Goal: Task Accomplishment & Management: Manage account settings

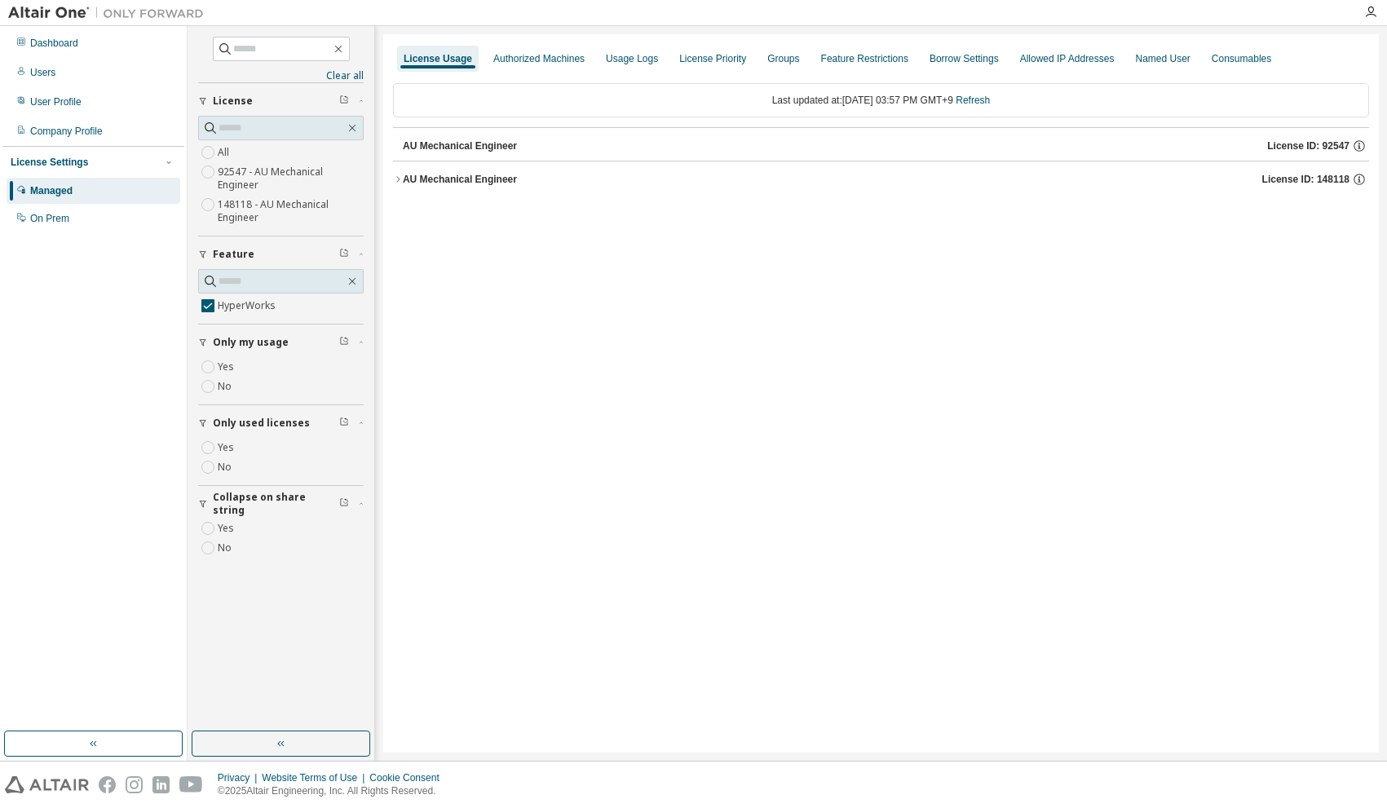
click at [399, 179] on icon "button" at bounding box center [398, 179] width 10 height 10
click at [409, 211] on icon "button" at bounding box center [413, 213] width 10 height 10
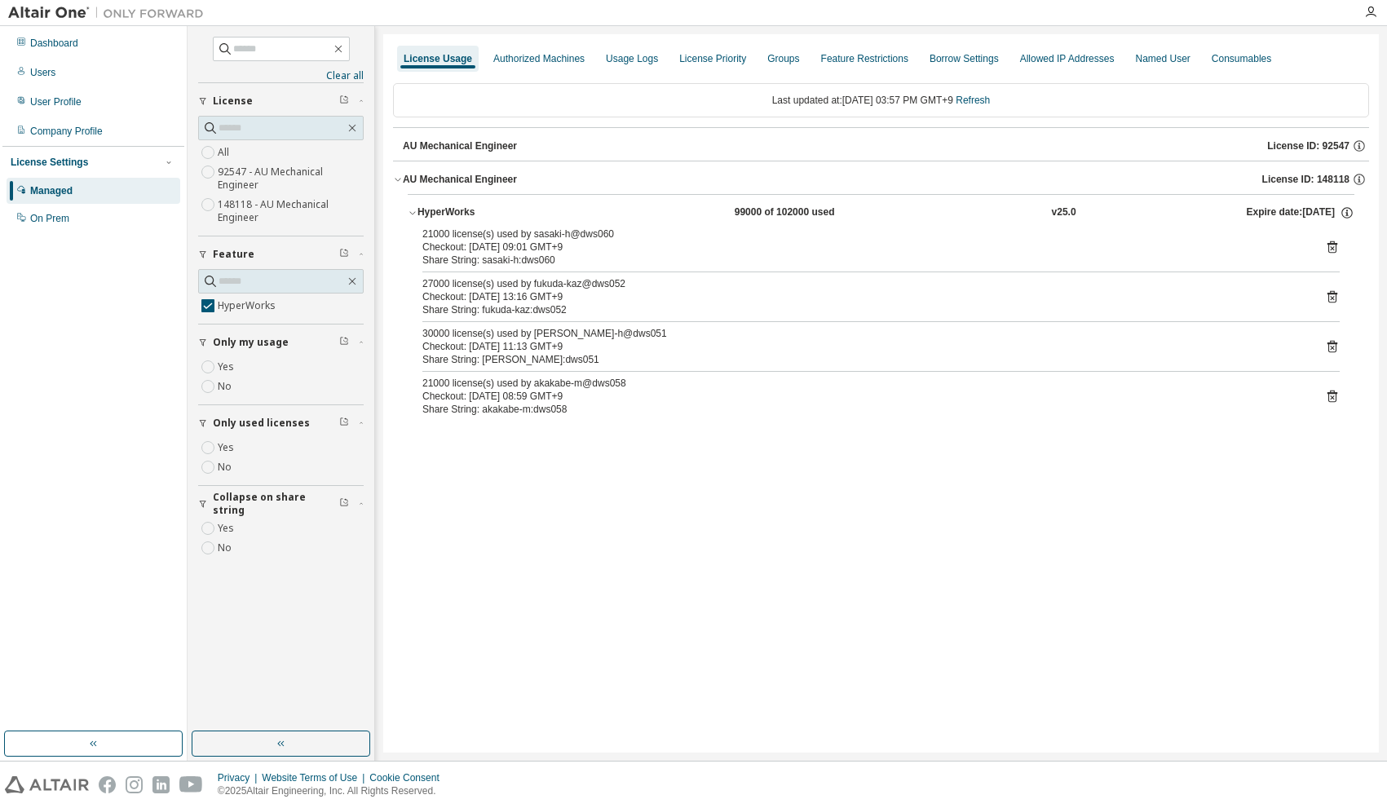
click at [682, 498] on div "License Usage Authorized Machines Usage Logs License Priority Groups Feature Re…" at bounding box center [880, 393] width 995 height 718
click at [511, 473] on div "License Usage Authorized Machines Usage Logs License Priority Groups Feature Re…" at bounding box center [880, 393] width 995 height 718
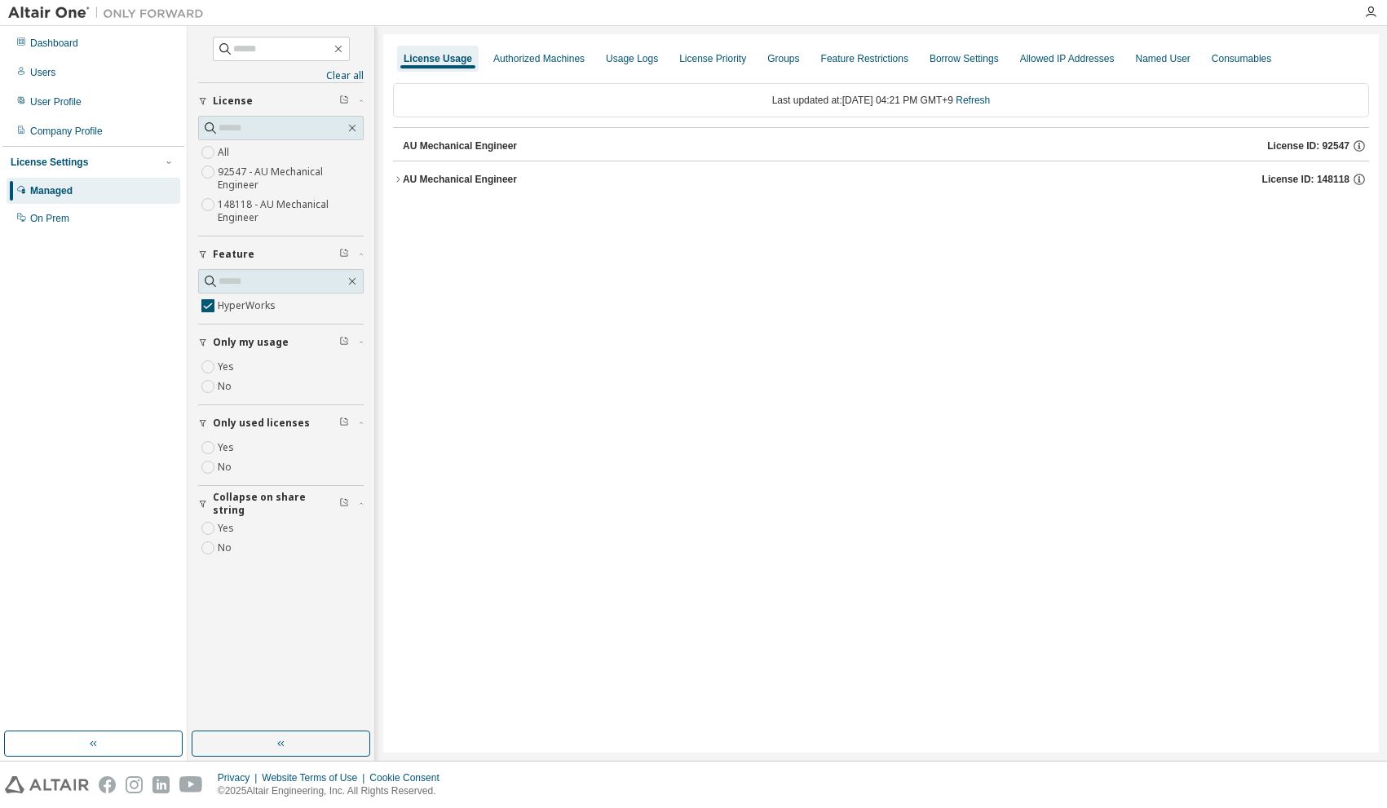
click at [397, 180] on icon "button" at bounding box center [398, 179] width 10 height 10
click at [412, 217] on icon "button" at bounding box center [413, 213] width 10 height 10
click at [396, 179] on icon "button" at bounding box center [398, 179] width 10 height 10
click at [414, 210] on icon "button" at bounding box center [413, 213] width 10 height 10
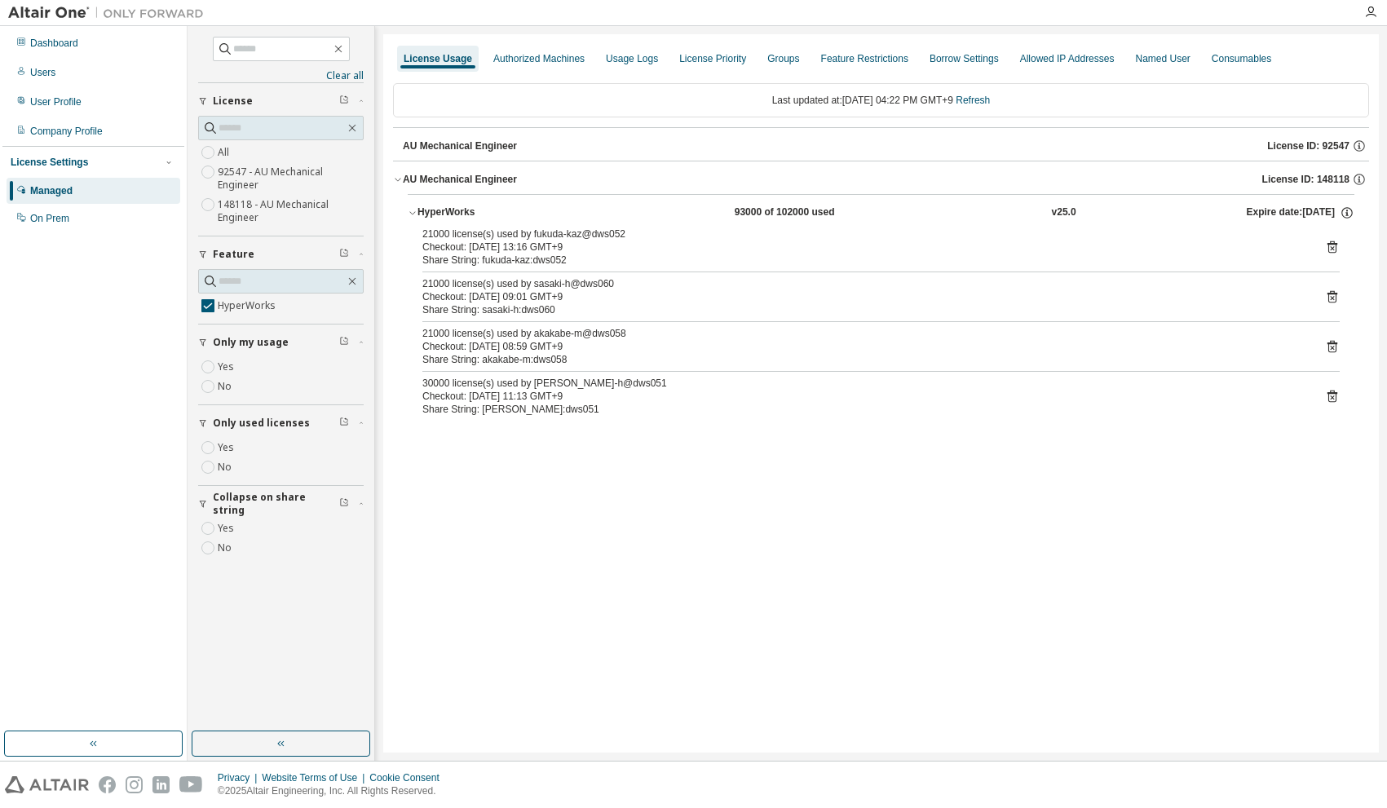
click at [495, 475] on div "License Usage Authorized Machines Usage Logs License Priority Groups Feature Re…" at bounding box center [880, 393] width 995 height 718
click at [533, 484] on div "License Usage Authorized Machines Usage Logs License Priority Groups Feature Re…" at bounding box center [880, 393] width 995 height 718
